Goal: Task Accomplishment & Management: Manage account settings

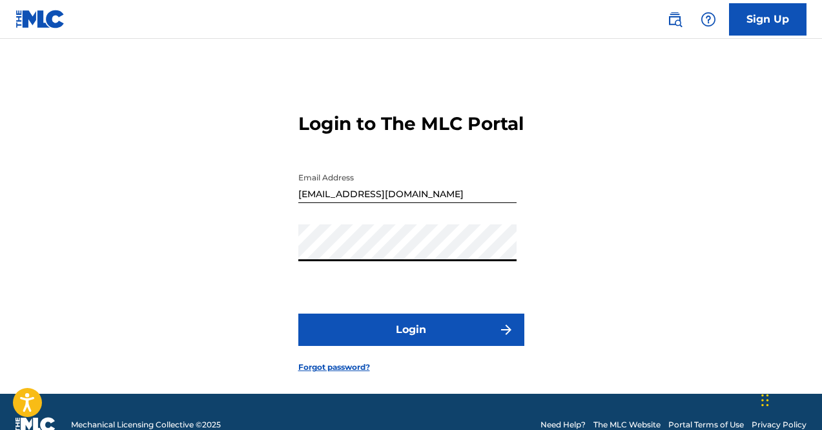
click at [422, 333] on form "Login to The MLC Portal Email Address [EMAIL_ADDRESS][DOMAIN_NAME] Password Log…" at bounding box center [411, 232] width 226 height 322
click at [425, 346] on button "Login" at bounding box center [411, 329] width 226 height 32
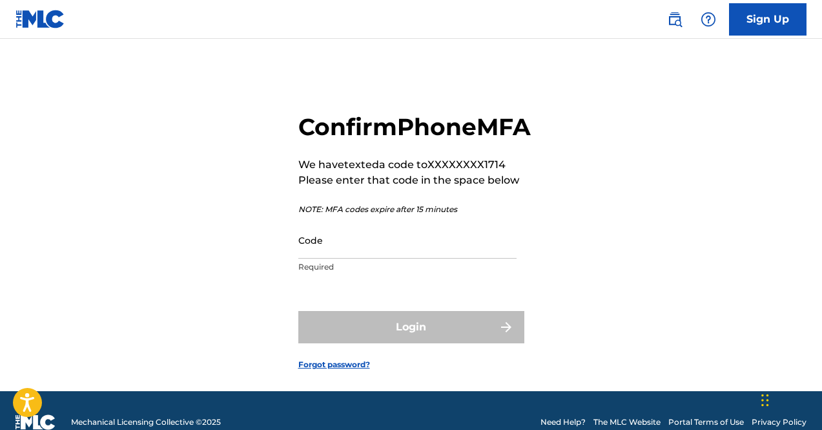
click at [359, 258] on input "Code" at bounding box center [407, 240] width 218 height 37
click at [388, 273] on p "Required" at bounding box center [407, 267] width 218 height 12
click at [386, 258] on input "Code" at bounding box center [407, 240] width 218 height 37
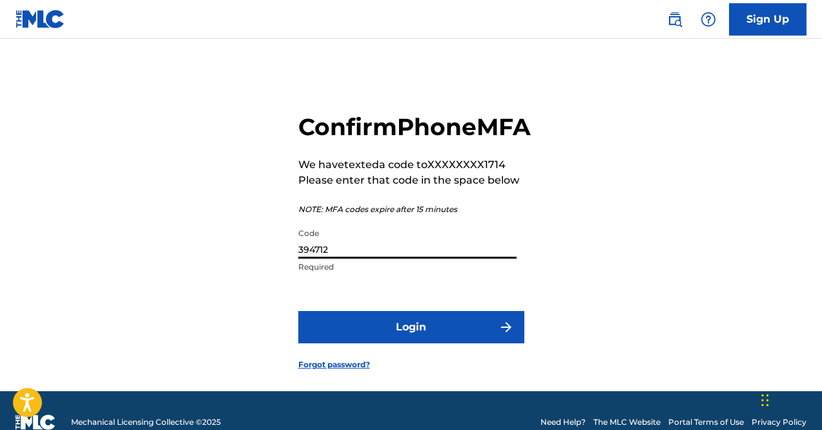
type input "394712"
click at [298, 311] on button "Login" at bounding box center [411, 327] width 226 height 32
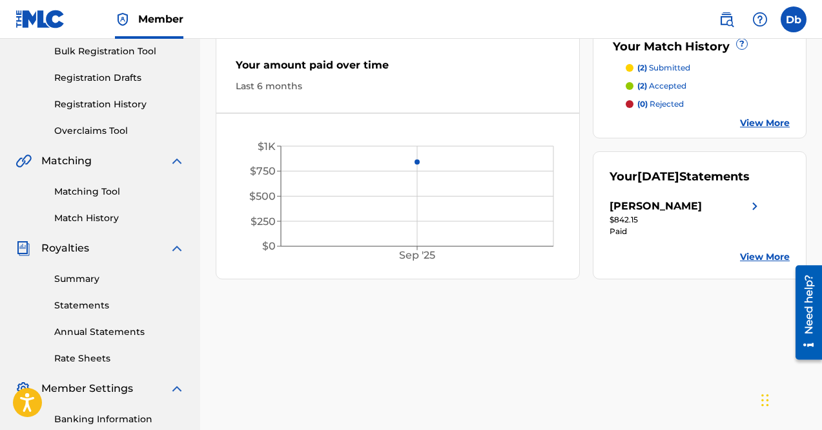
scroll to position [200, 0]
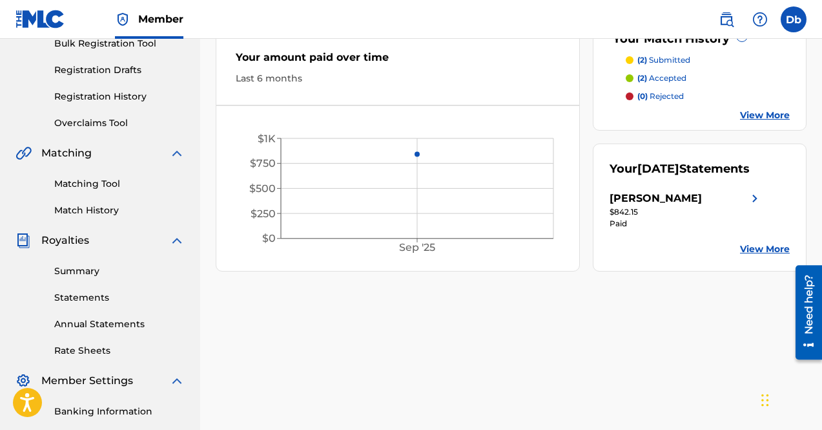
click at [86, 272] on link "Summary" at bounding box center [119, 271] width 131 height 14
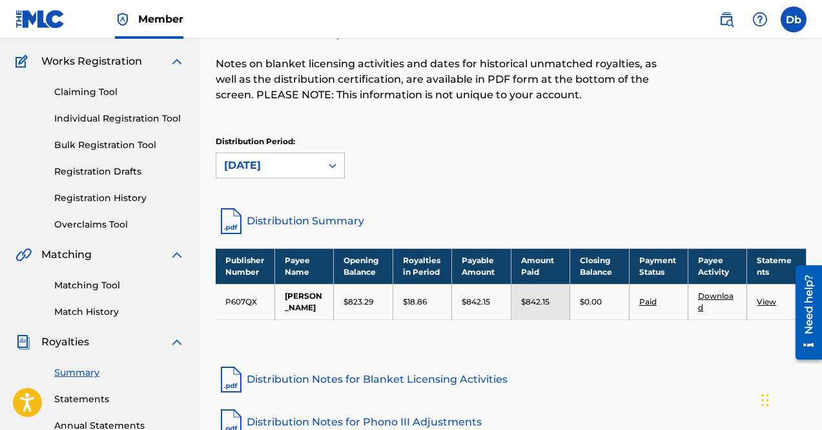
scroll to position [98, 0]
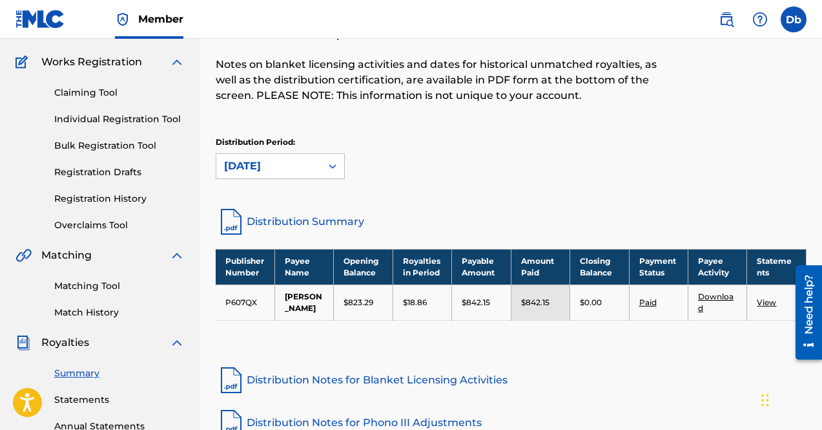
click at [76, 295] on div "Matching Tool Match History" at bounding box center [100, 291] width 169 height 56
click at [74, 315] on link "Match History" at bounding box center [119, 313] width 131 height 14
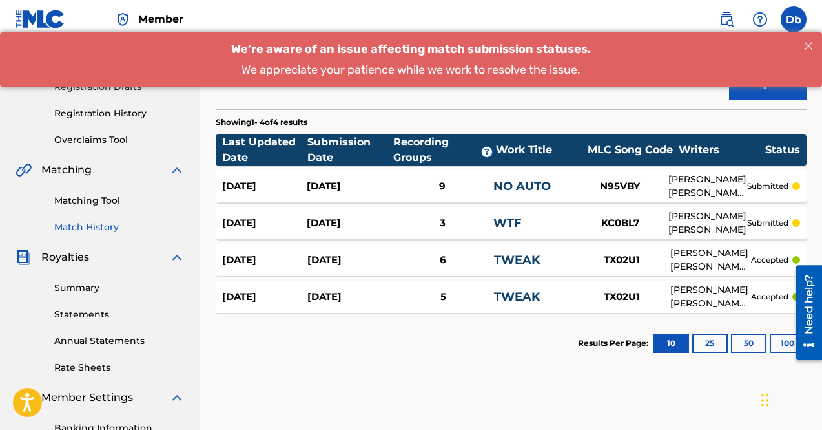
scroll to position [186, 0]
